Goal: Task Accomplishment & Management: Complete application form

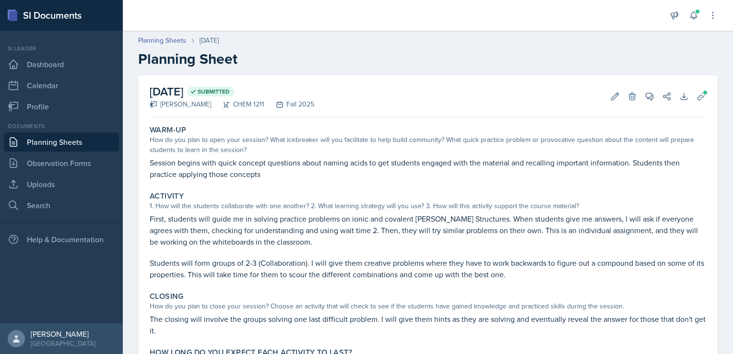
scroll to position [65, 0]
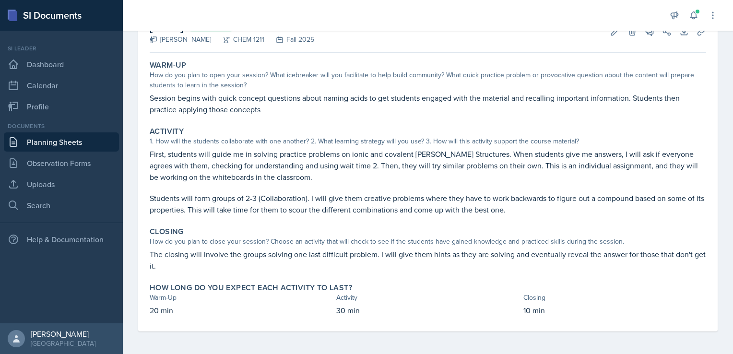
click at [71, 138] on link "Planning Sheets" at bounding box center [61, 141] width 115 height 19
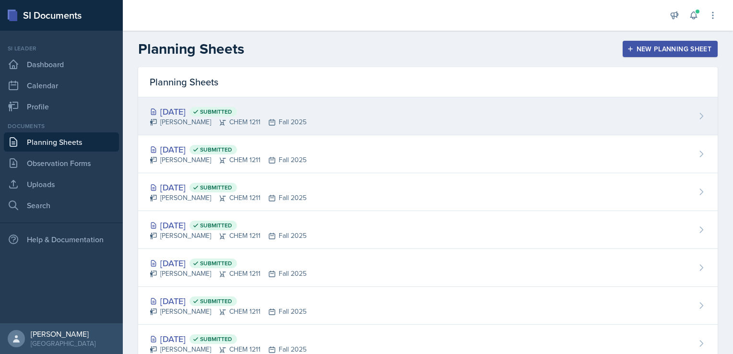
click at [237, 107] on span "Submitted" at bounding box center [212, 112] width 47 height 10
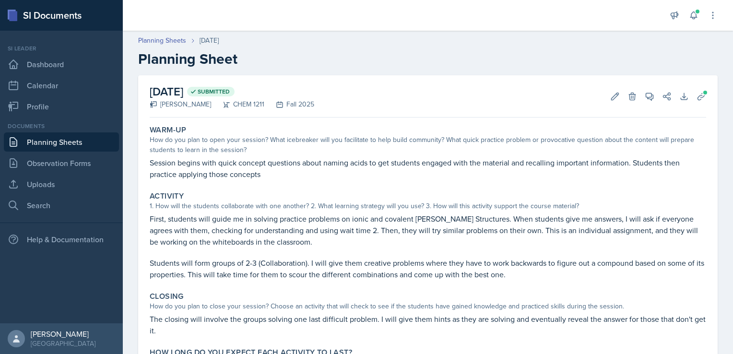
click at [67, 138] on link "Planning Sheets" at bounding box center [61, 141] width 115 height 19
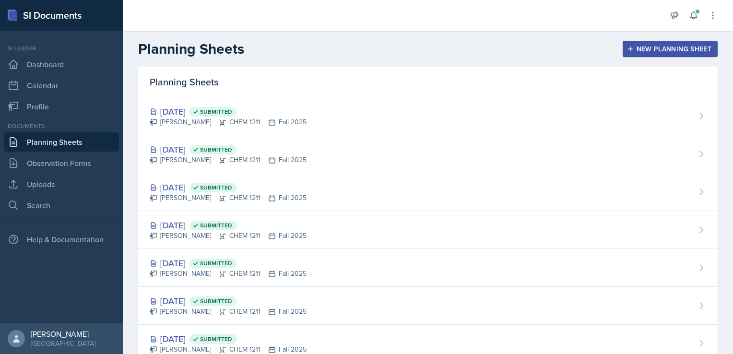
click at [673, 46] on div "New Planning Sheet" at bounding box center [670, 49] width 82 height 8
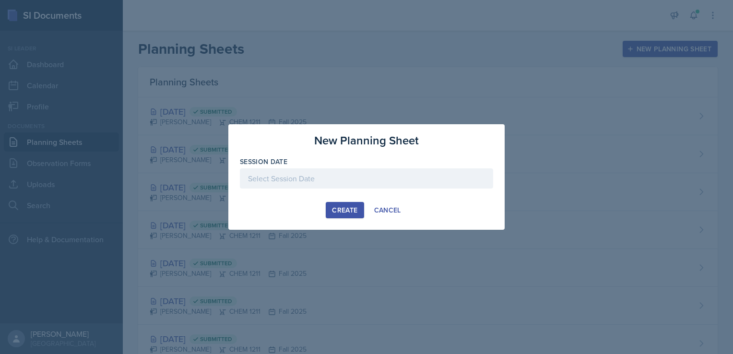
click at [331, 178] on div at bounding box center [366, 178] width 253 height 20
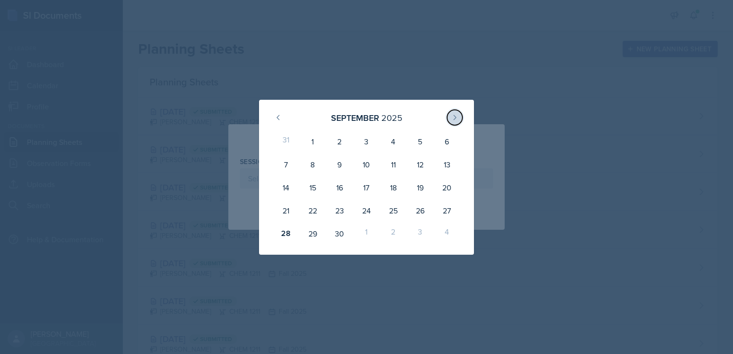
click at [456, 115] on icon at bounding box center [455, 118] width 8 height 8
click at [366, 143] on div "1" at bounding box center [366, 141] width 27 height 23
type input "[DATE]"
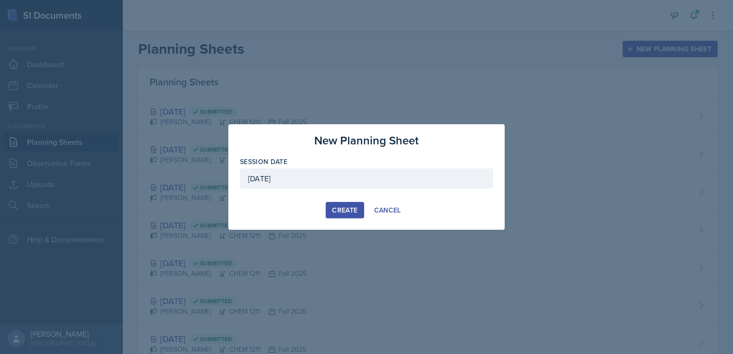
click at [341, 209] on div "Create" at bounding box center [344, 210] width 25 height 8
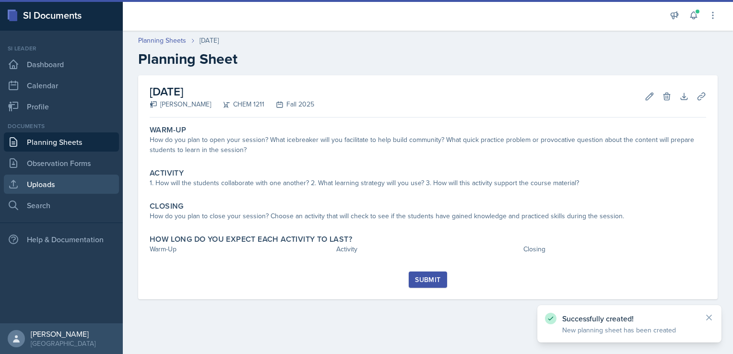
click at [64, 181] on link "Uploads" at bounding box center [61, 184] width 115 height 19
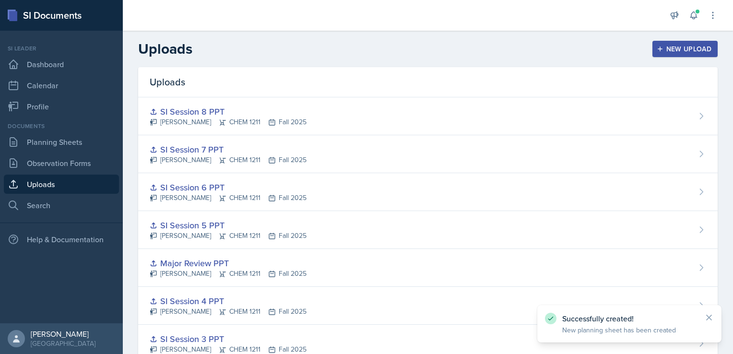
click at [697, 48] on div "New Upload" at bounding box center [684, 49] width 53 height 8
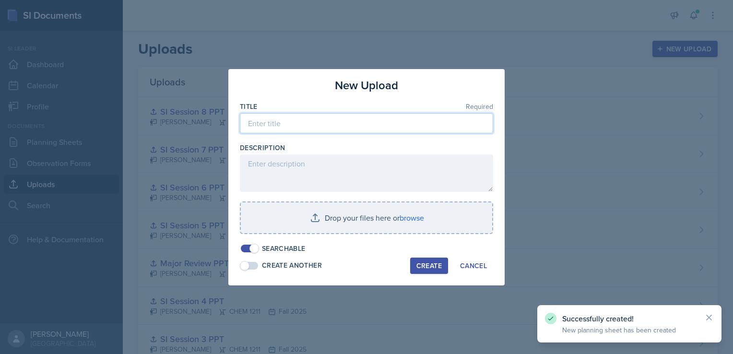
click at [361, 126] on input at bounding box center [366, 123] width 253 height 20
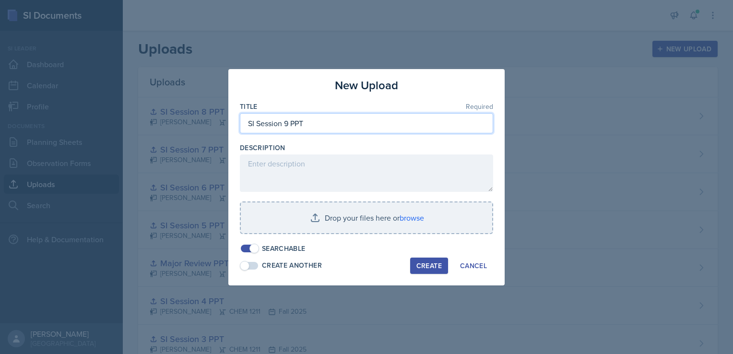
type input "SI Session 9 PPT"
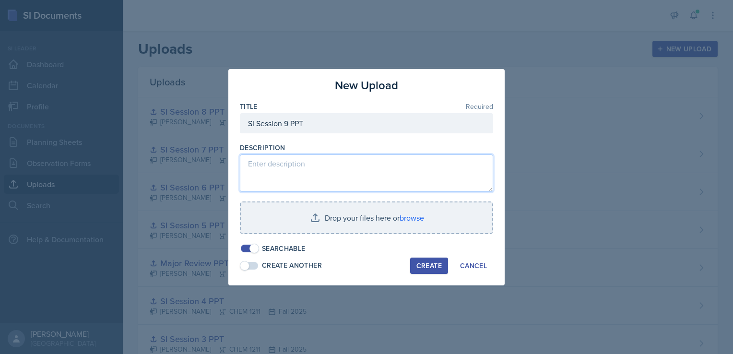
click at [330, 164] on textarea at bounding box center [366, 172] width 253 height 37
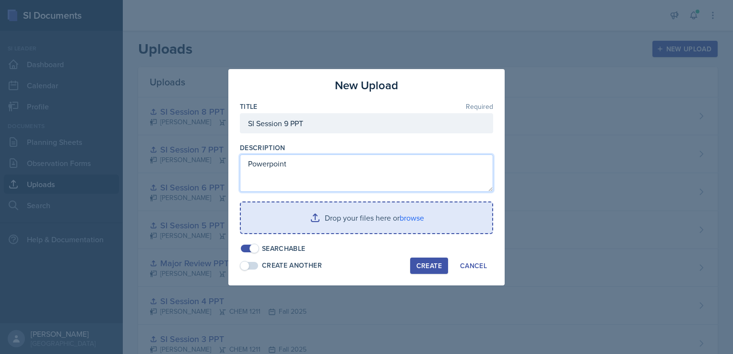
type textarea "Powerpoint"
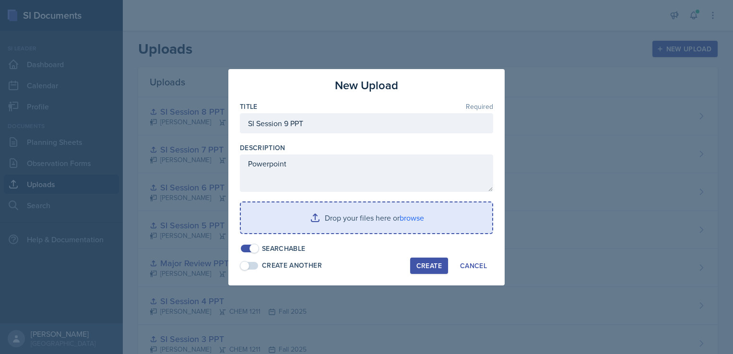
click at [390, 219] on input "file" at bounding box center [366, 217] width 251 height 31
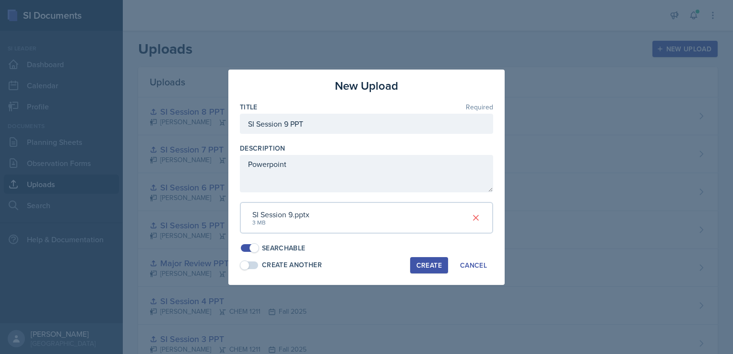
click at [424, 263] on div "Create" at bounding box center [428, 265] width 25 height 8
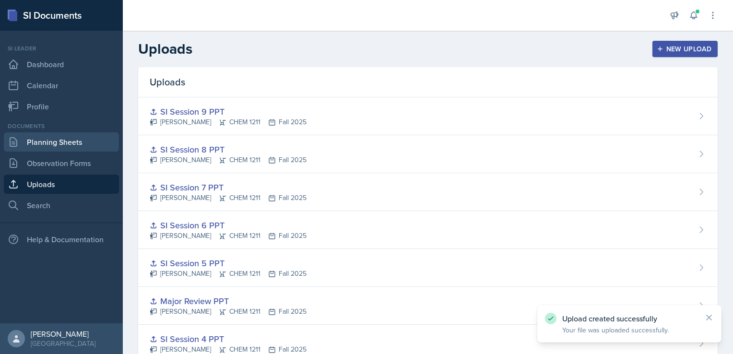
click at [56, 138] on link "Planning Sheets" at bounding box center [61, 141] width 115 height 19
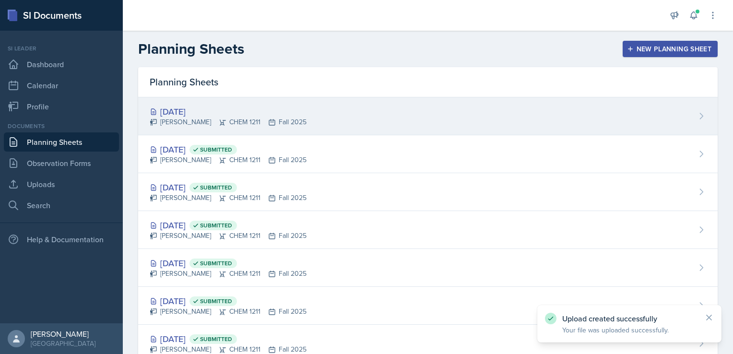
click at [197, 112] on div "[DATE]" at bounding box center [228, 111] width 157 height 13
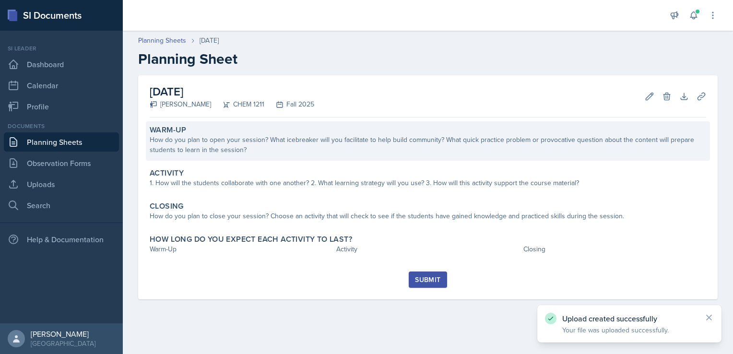
click at [236, 145] on div "How do you plan to open your session? What icebreaker will you facilitate to he…" at bounding box center [428, 145] width 556 height 20
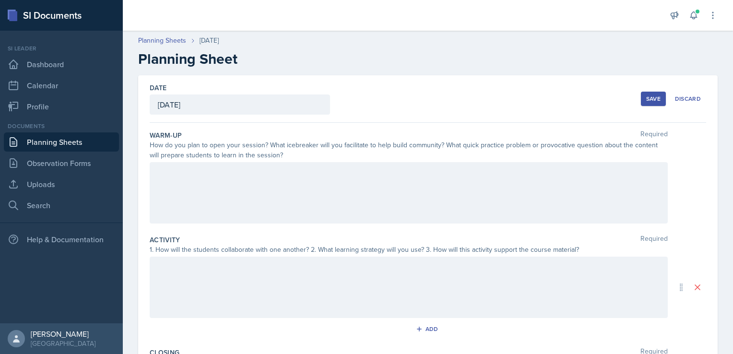
click at [241, 172] on div at bounding box center [409, 192] width 518 height 61
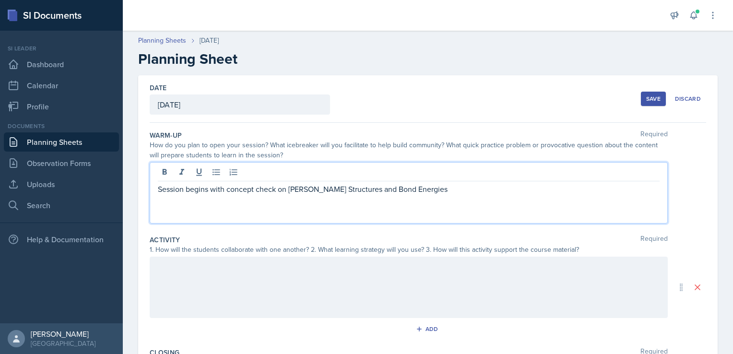
click at [217, 280] on div at bounding box center [409, 287] width 518 height 61
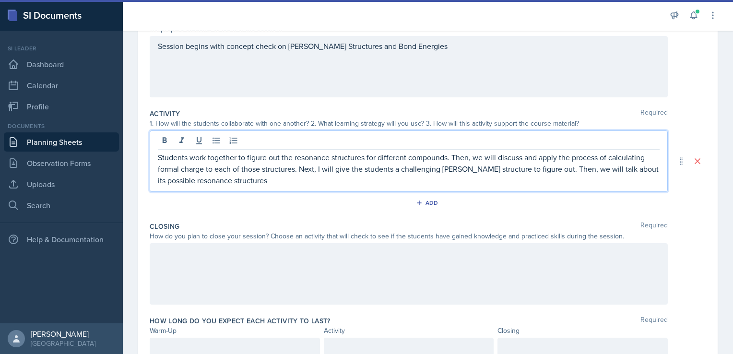
click at [287, 259] on div at bounding box center [409, 273] width 518 height 61
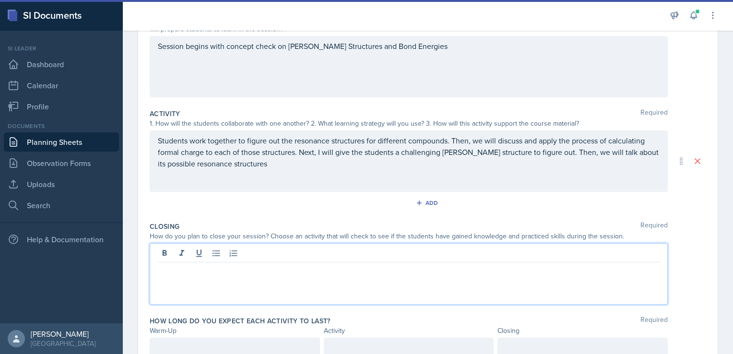
scroll to position [143, 0]
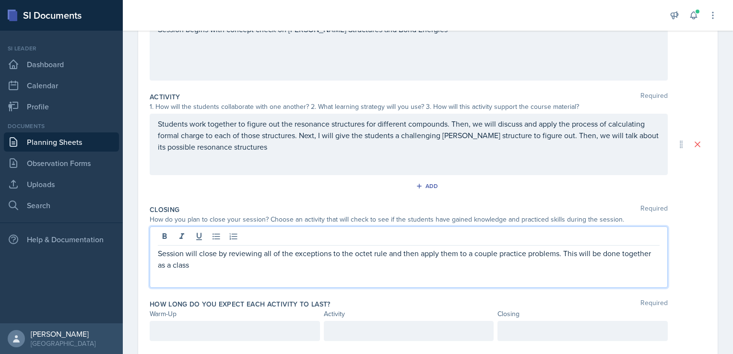
click at [257, 331] on div at bounding box center [235, 331] width 170 height 20
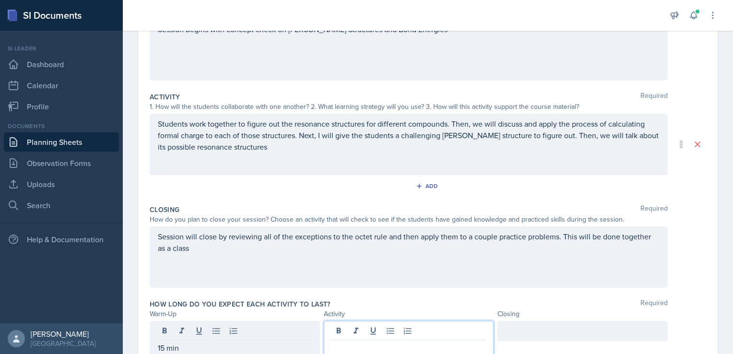
click at [357, 329] on div at bounding box center [409, 339] width 170 height 37
click at [521, 329] on div at bounding box center [582, 331] width 170 height 20
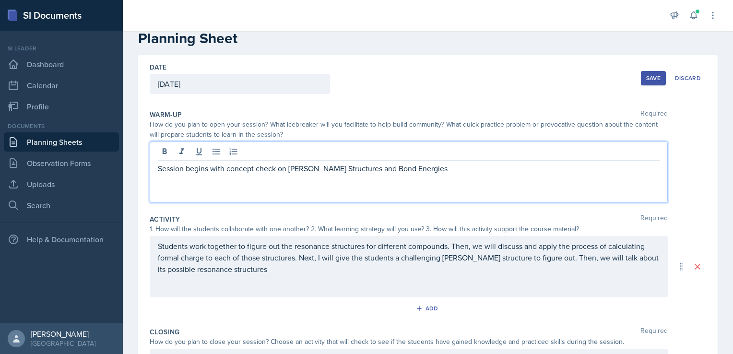
scroll to position [37, 0]
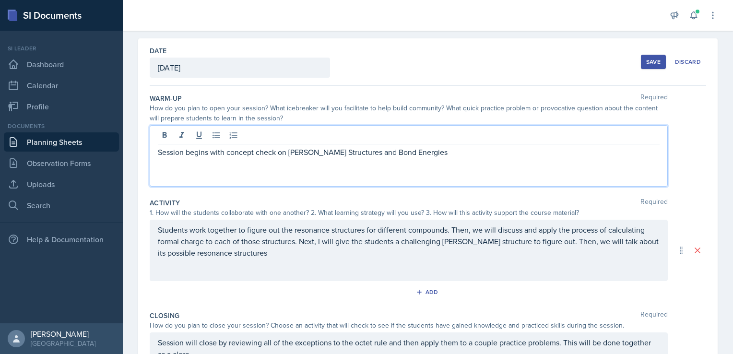
click at [445, 153] on p "Session begins with concept check on [PERSON_NAME] Structures and Bond Energies" at bounding box center [409, 152] width 502 height 12
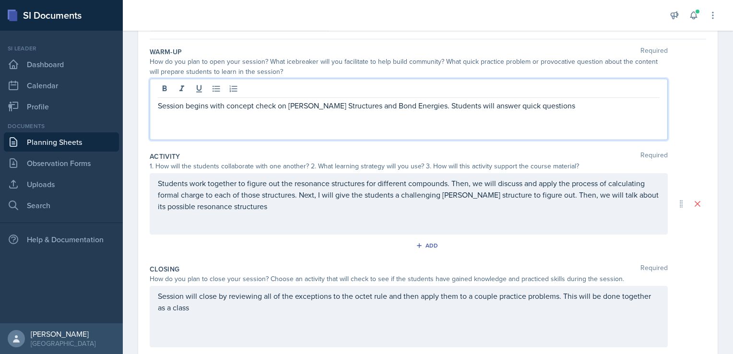
click at [401, 211] on p "Students work together to figure out the resonance structures for different com…" at bounding box center [409, 194] width 502 height 35
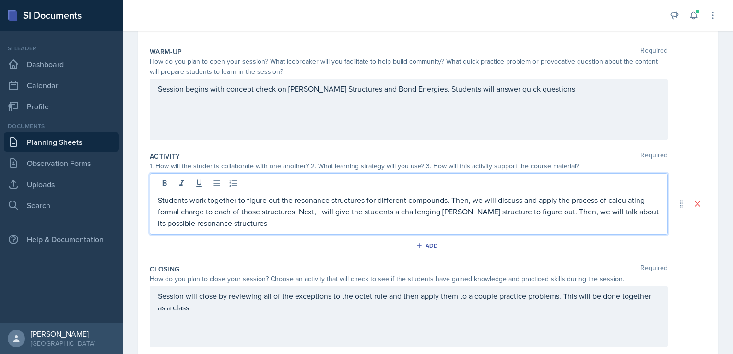
scroll to position [100, 0]
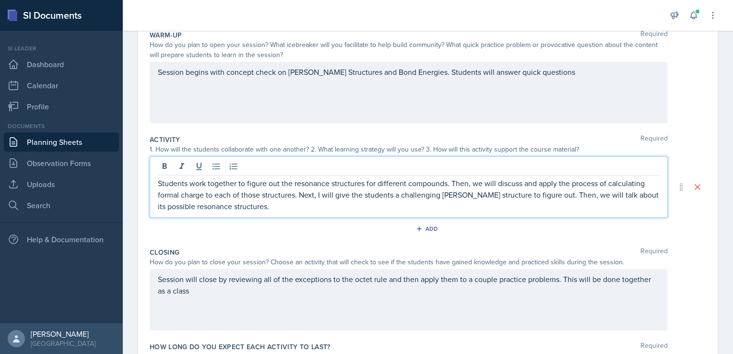
click at [536, 196] on p "Students work together to figure out the resonance structures for different com…" at bounding box center [409, 194] width 502 height 35
click at [205, 183] on p "Students work together to figure out the resonance structures for different com…" at bounding box center [409, 194] width 502 height 35
drag, startPoint x: 236, startPoint y: 183, endPoint x: 193, endPoint y: 184, distance: 42.7
click at [193, 184] on p "Students work together to figure out the resonance structures for different com…" at bounding box center [409, 194] width 502 height 35
click at [470, 183] on p "Students will work individually to figure out the resonance structures for diff…" at bounding box center [409, 194] width 502 height 35
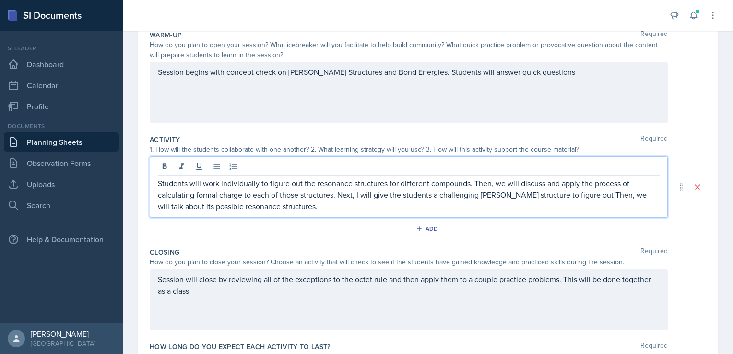
click at [470, 183] on p "Students will work individually to figure out the resonance structures for diff…" at bounding box center [409, 194] width 502 height 35
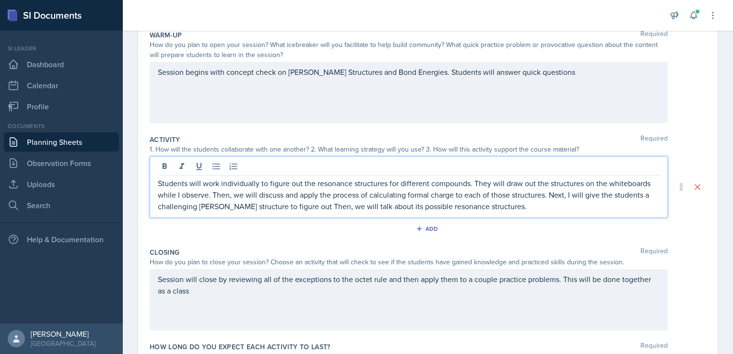
click at [600, 208] on p "Students will work individually to figure out the resonance structures for diff…" at bounding box center [409, 194] width 502 height 35
click at [295, 207] on p "Students will work individually to figure out the resonance structures for diff…" at bounding box center [409, 194] width 502 height 35
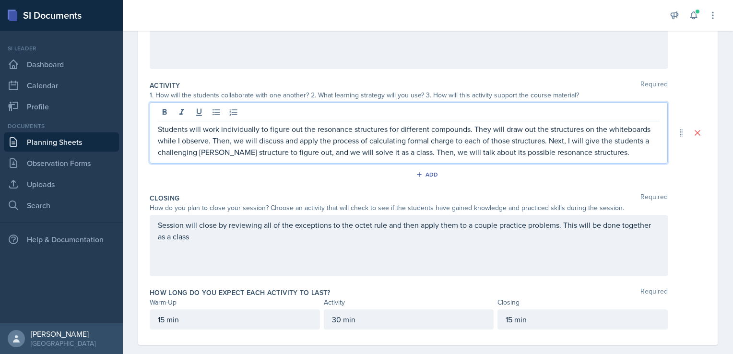
click at [524, 244] on div "Session will close by reviewing all of the exceptions to the octet rule and the…" at bounding box center [409, 245] width 518 height 61
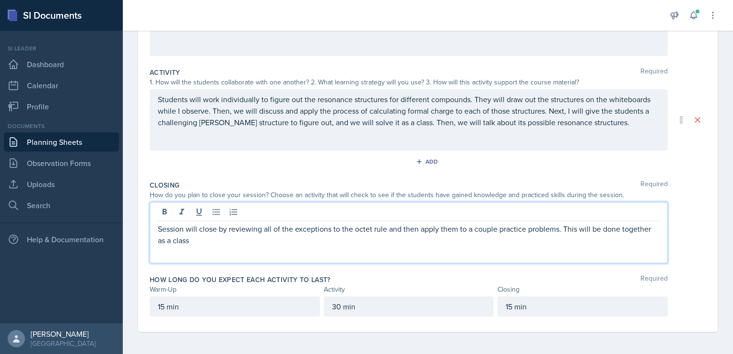
scroll to position [0, 0]
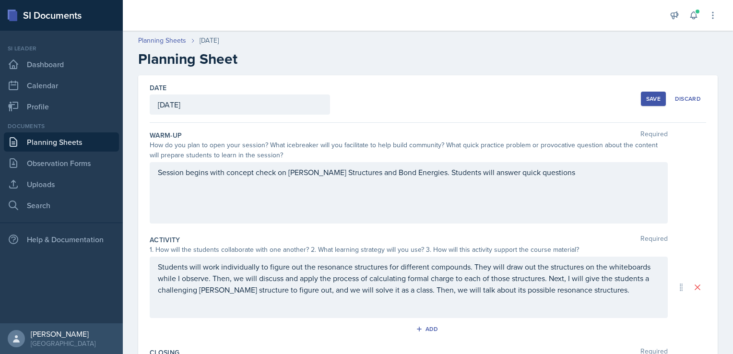
click at [641, 97] on button "Save" at bounding box center [653, 99] width 25 height 14
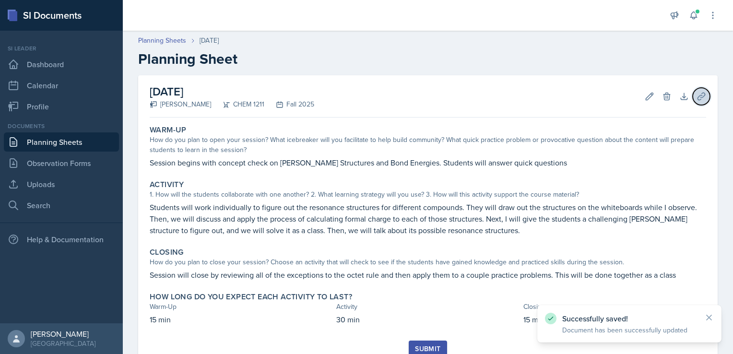
click at [698, 93] on icon at bounding box center [701, 97] width 10 height 10
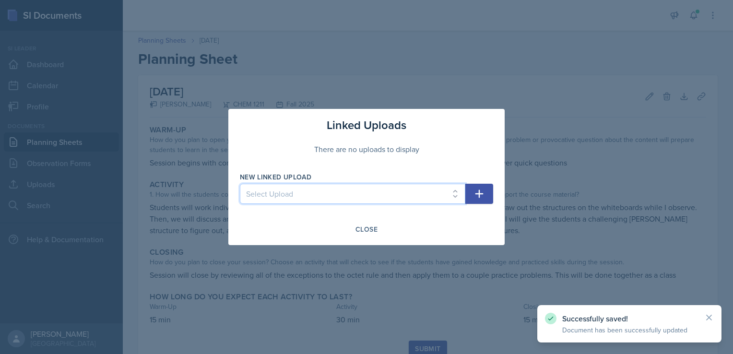
click at [438, 187] on select "Select Upload SI Session 1 PPT SI Session 2 PPT SI Session 3 PPT SI Session 4 P…" at bounding box center [352, 194] width 225 height 20
select select "e7b68fd4-2af4-4ed5-9198-373cf74c906c"
click at [240, 184] on select "Select Upload SI Session 1 PPT SI Session 2 PPT SI Session 3 PPT SI Session 4 P…" at bounding box center [352, 194] width 225 height 20
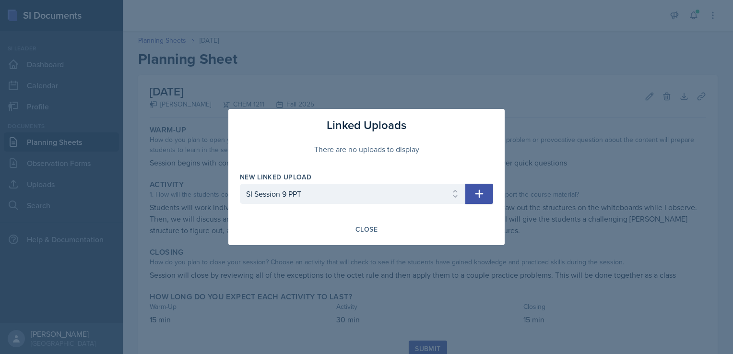
click at [479, 192] on icon "button" at bounding box center [479, 194] width 8 height 8
select select
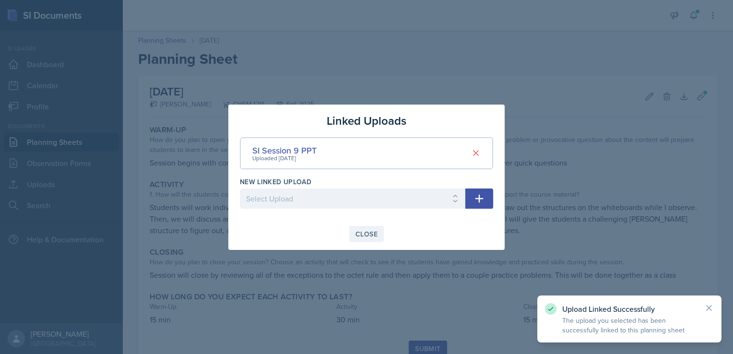
click at [372, 231] on div "Close" at bounding box center [366, 234] width 22 height 8
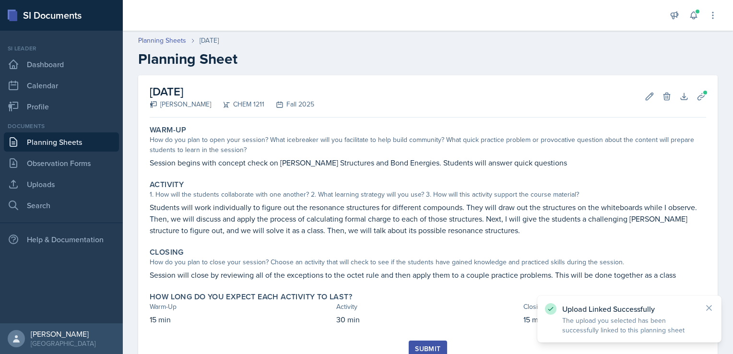
click at [441, 344] on button "Submit" at bounding box center [428, 348] width 38 height 16
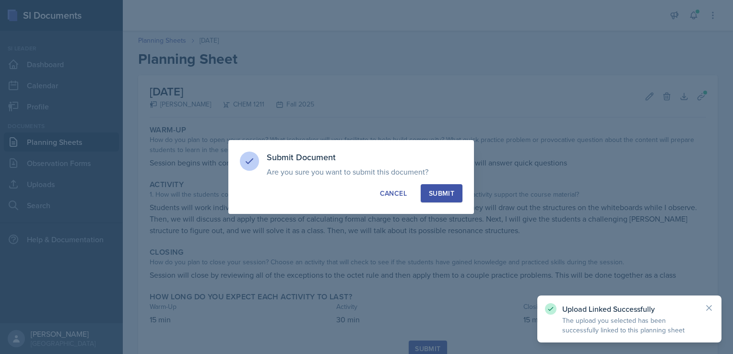
click at [442, 203] on div "Submit Document Are you sure you want to submit this document? This document wi…" at bounding box center [351, 177] width 246 height 74
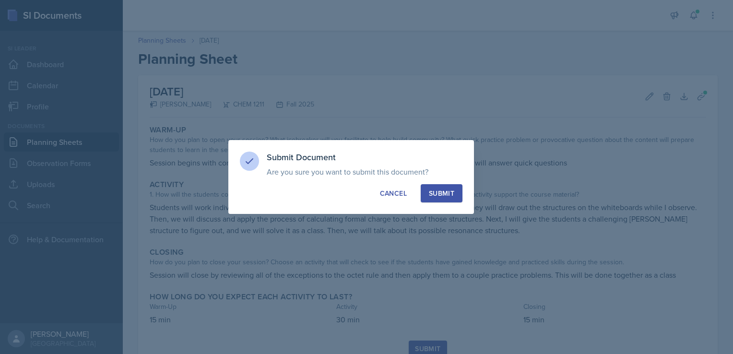
click at [451, 190] on div "Submit" at bounding box center [441, 193] width 25 height 10
